Goal: Information Seeking & Learning: Learn about a topic

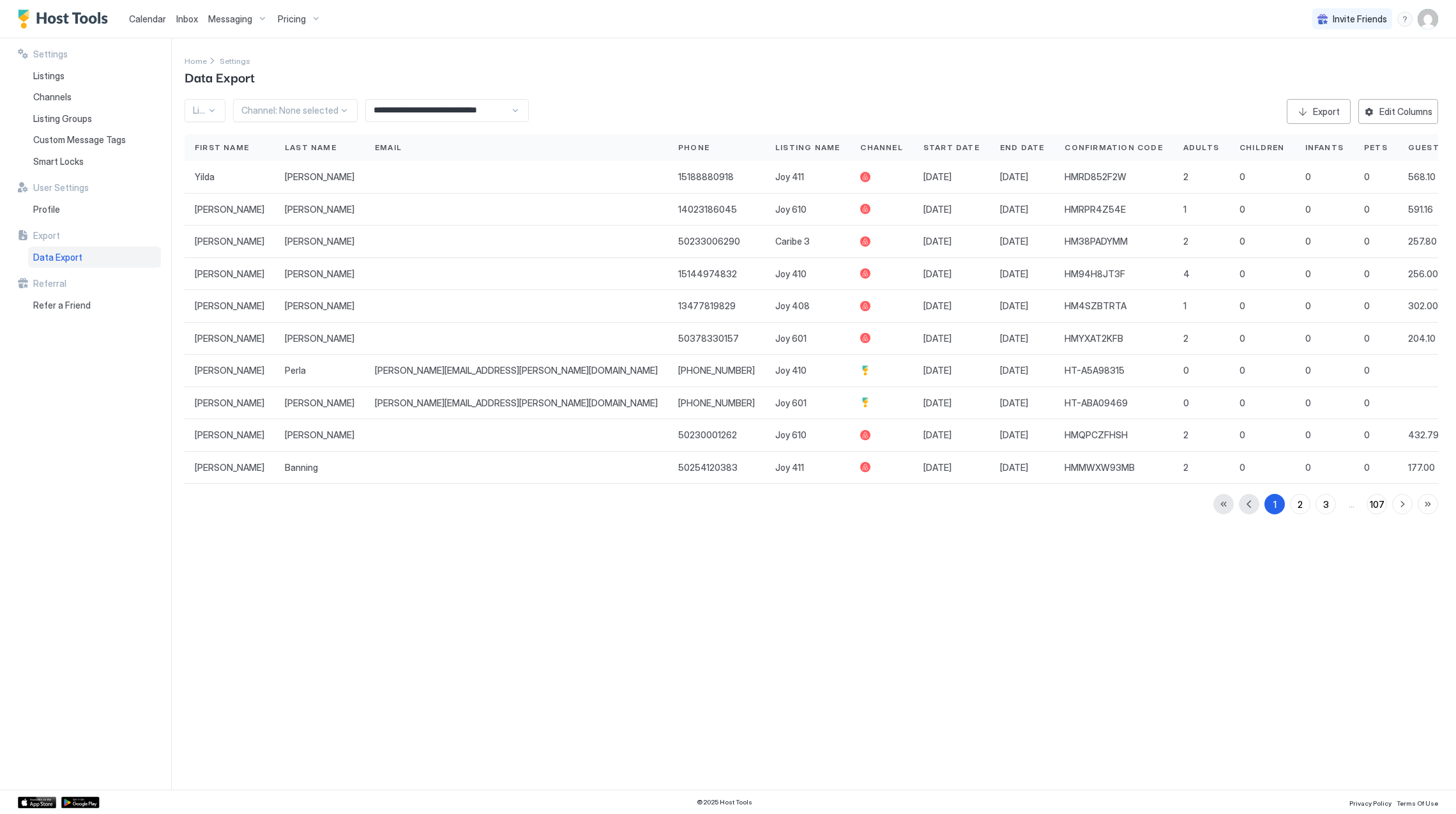
click at [37, 16] on img "Host Tools Logo" at bounding box center [65, 19] width 96 height 19
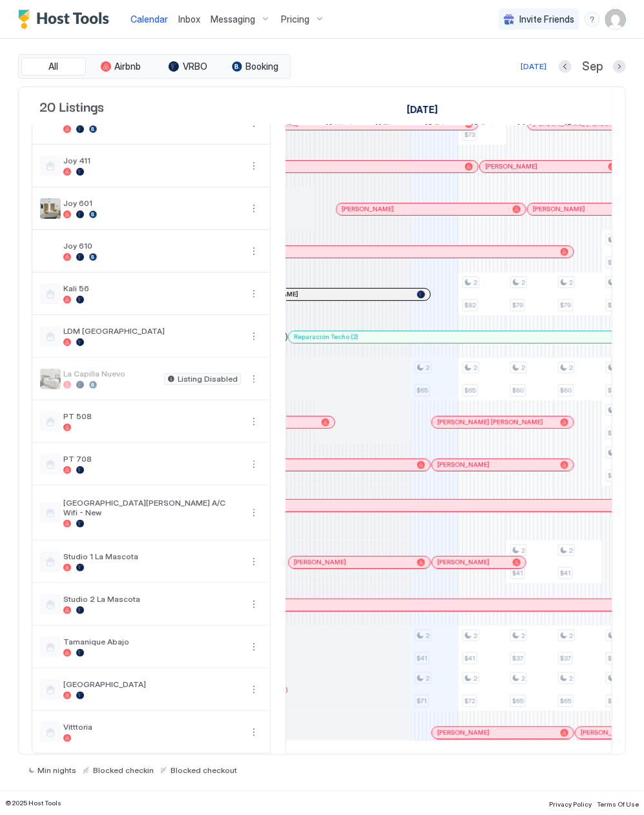
scroll to position [0, 582]
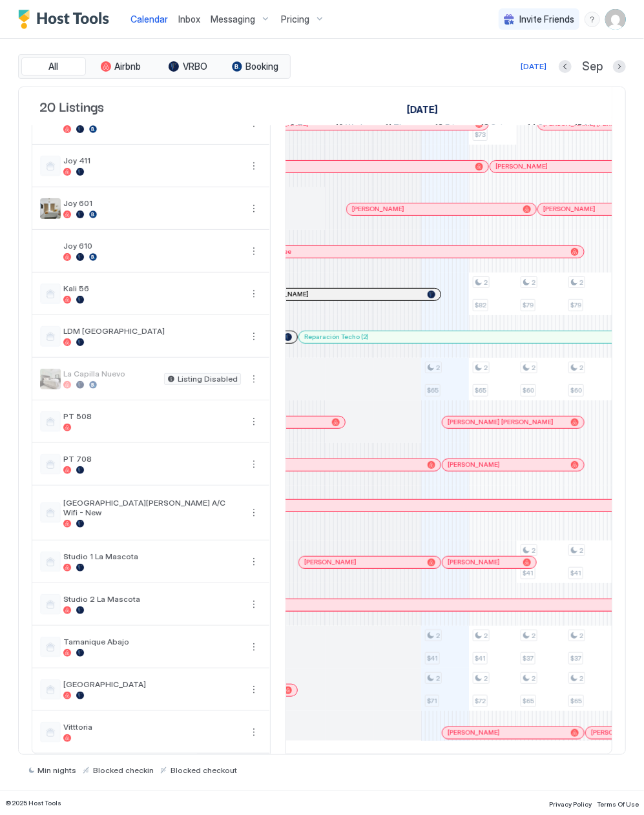
click at [347, 289] on div "[PERSON_NAME]" at bounding box center [345, 295] width 189 height 12
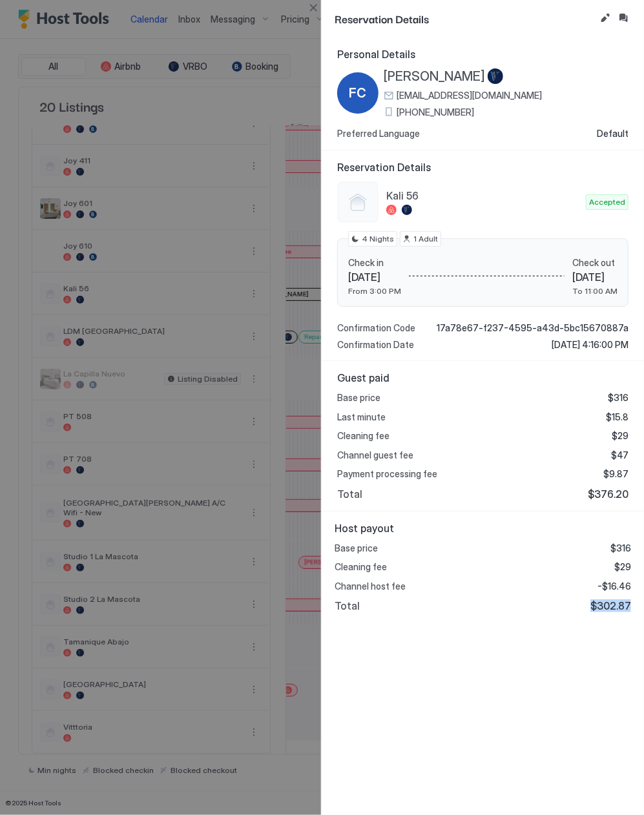
drag, startPoint x: 630, startPoint y: 607, endPoint x: 592, endPoint y: 614, distance: 38.6
click at [592, 614] on div "Host payout Base price $316 Cleaning fee $29 Channel host fee -$16.46 Total $30…" at bounding box center [483, 568] width 322 height 112
drag, startPoint x: 592, startPoint y: 614, endPoint x: 589, endPoint y: 670, distance: 56.3
click at [589, 670] on div "Personal Details FC [PERSON_NAME] [EMAIL_ADDRESS][DOMAIN_NAME] [PHONE_NUMBER] P…" at bounding box center [483, 426] width 322 height 778
drag, startPoint x: 632, startPoint y: 608, endPoint x: 580, endPoint y: 616, distance: 52.2
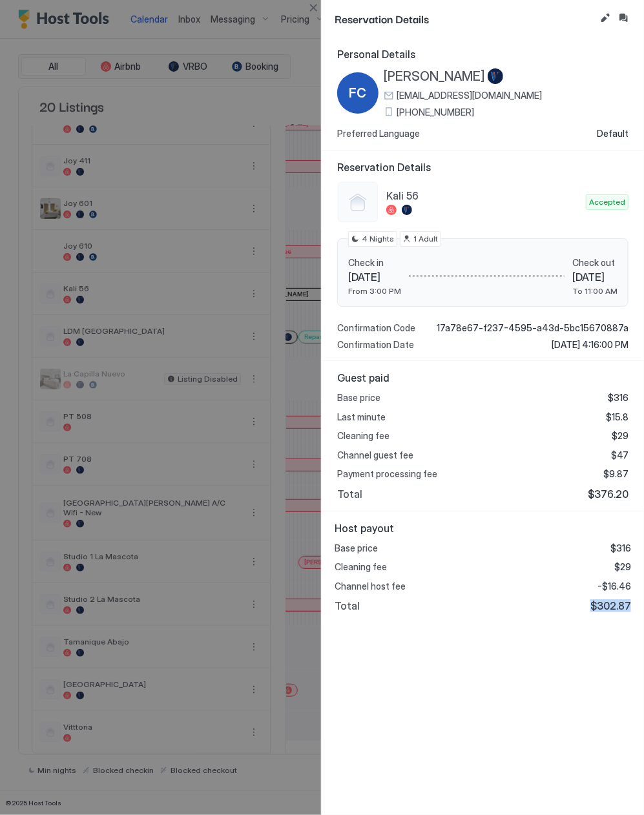
click at [580, 616] on div "Host payout Base price $316 Cleaning fee $29 Channel host fee -$16.46 Total $30…" at bounding box center [483, 568] width 322 height 112
